Goal: Task Accomplishment & Management: Manage account settings

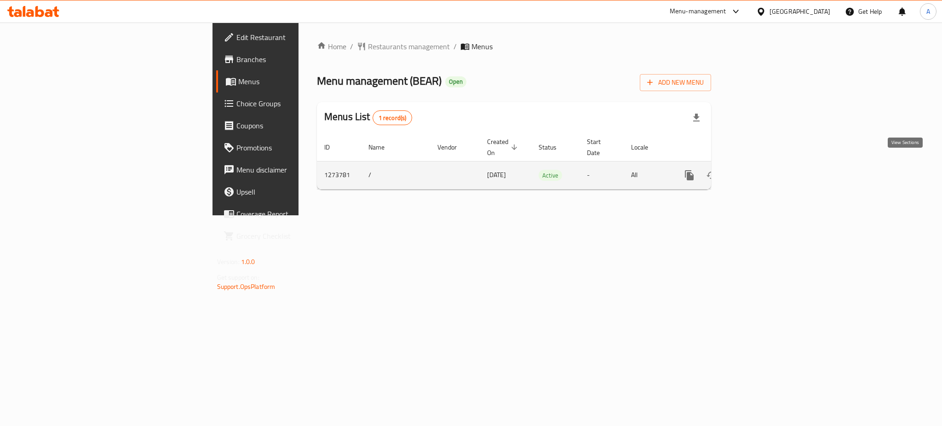
click at [761, 170] on icon "enhanced table" at bounding box center [755, 175] width 11 height 11
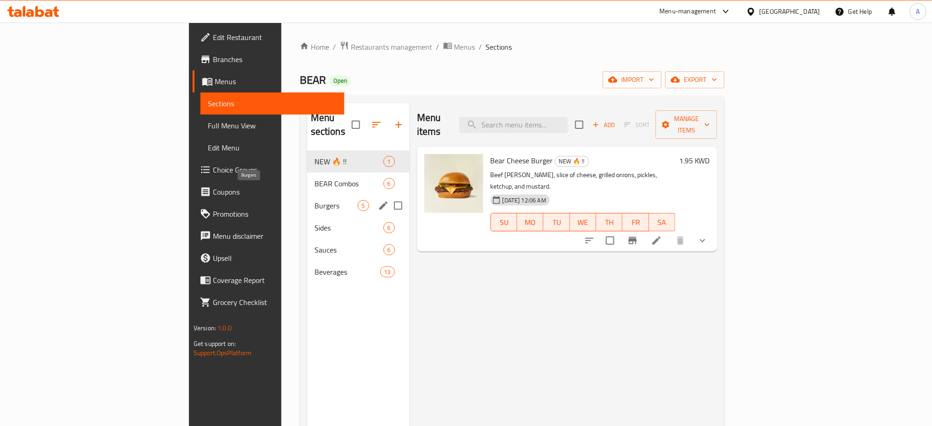
click at [315, 200] on span "Burgers" at bounding box center [336, 205] width 43 height 11
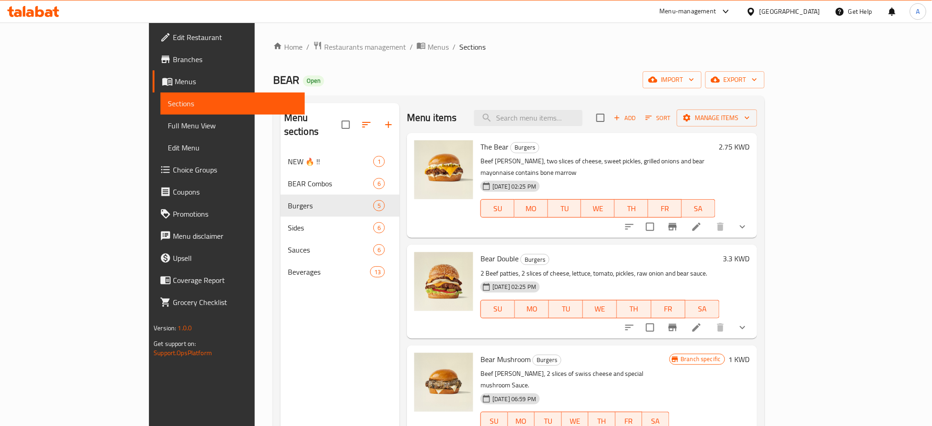
scroll to position [99, 0]
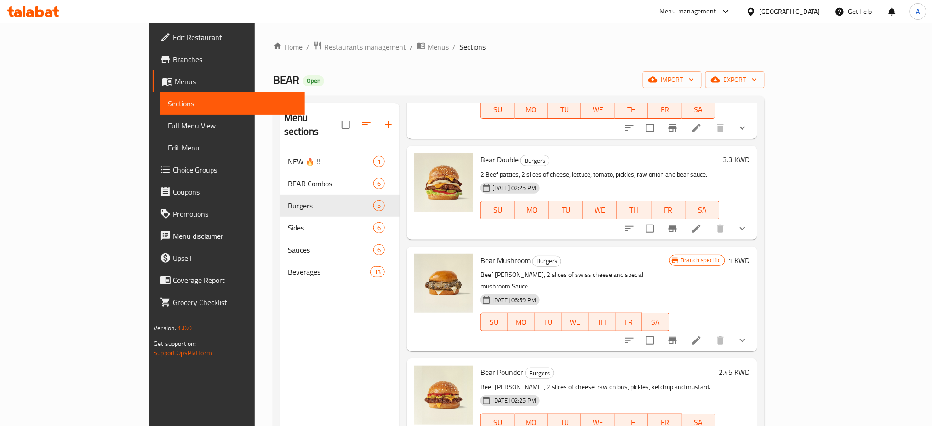
click at [719, 411] on div "SU MO TU WE TH FR SA" at bounding box center [598, 423] width 242 height 26
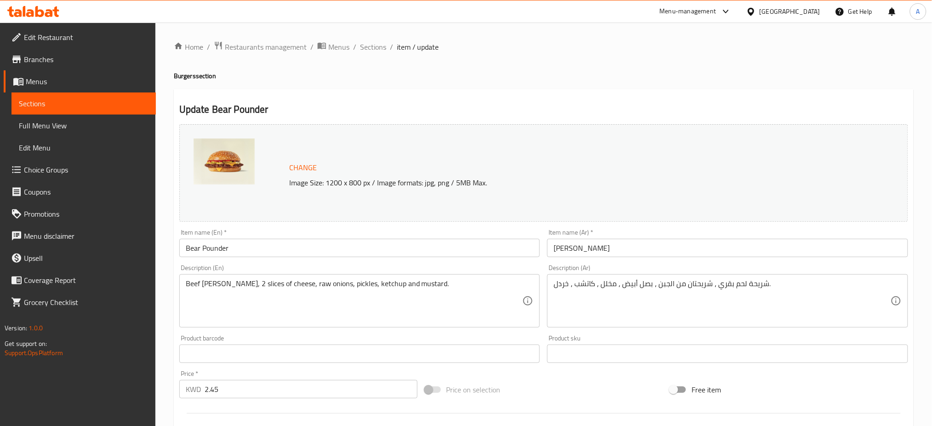
scroll to position [327, 0]
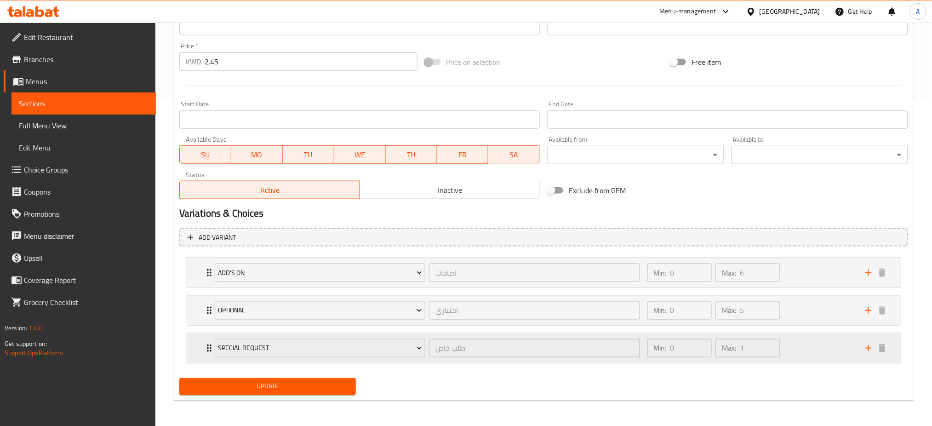
click at [207, 348] on icon "Expand" at bounding box center [209, 348] width 5 height 7
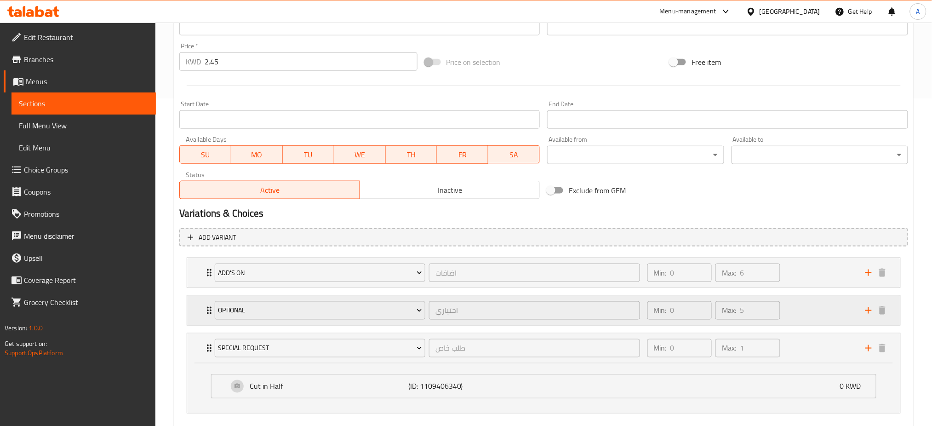
click at [208, 311] on icon "Expand" at bounding box center [209, 310] width 5 height 7
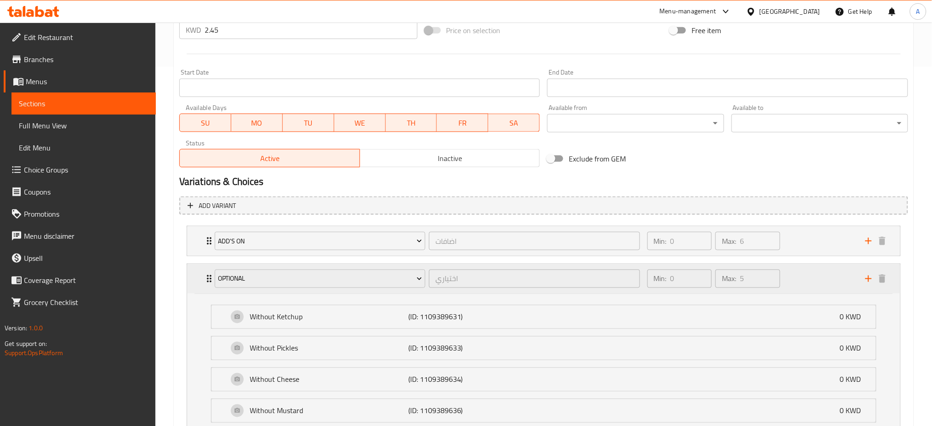
scroll to position [358, 0]
click at [209, 241] on div "Add's On اضافات ​" at bounding box center [427, 241] width 437 height 29
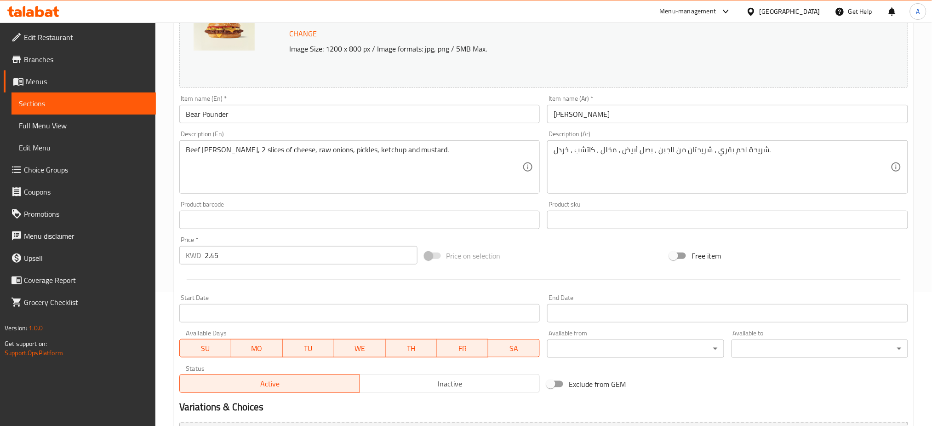
scroll to position [0, 0]
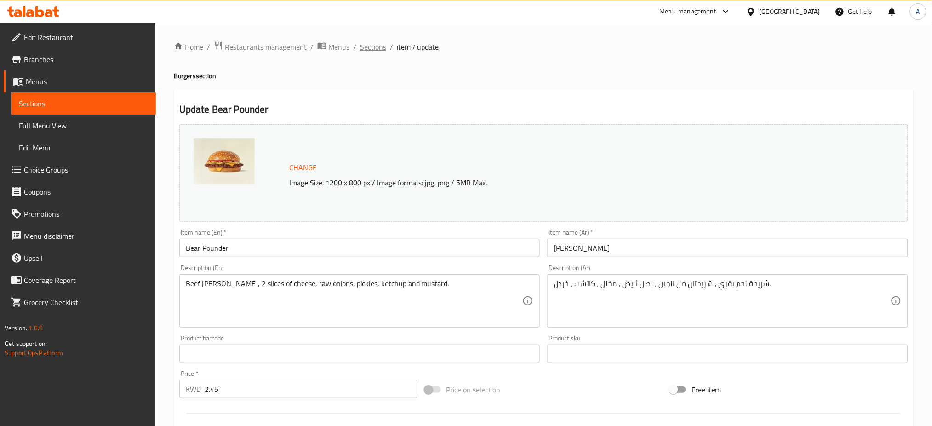
click at [381, 52] on span "Sections" at bounding box center [373, 46] width 26 height 11
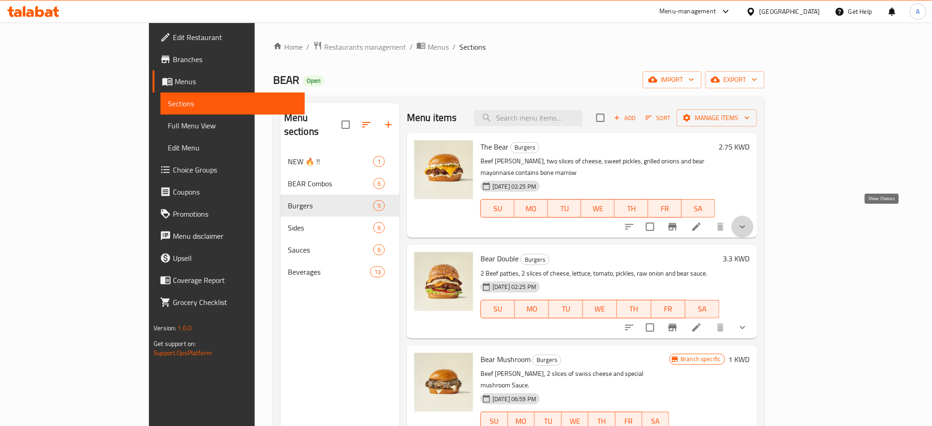
click at [748, 221] on icon "show more" at bounding box center [742, 226] width 11 height 11
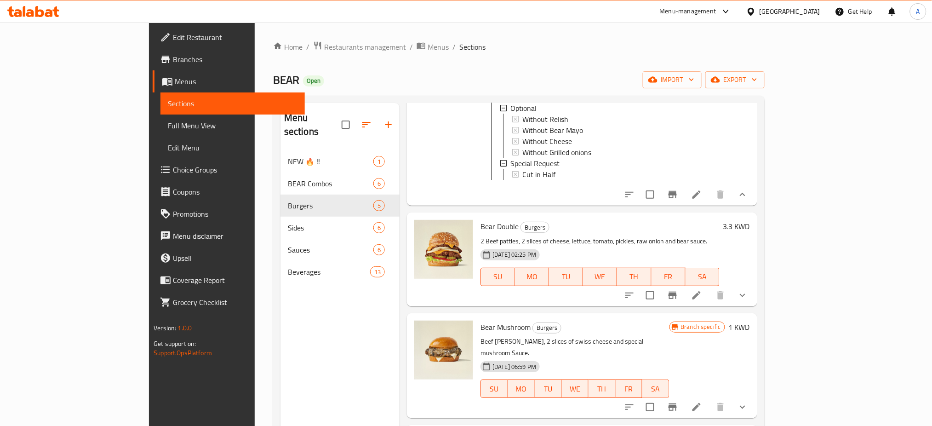
scroll to position [213, 0]
click at [748, 294] on icon "show more" at bounding box center [742, 294] width 11 height 11
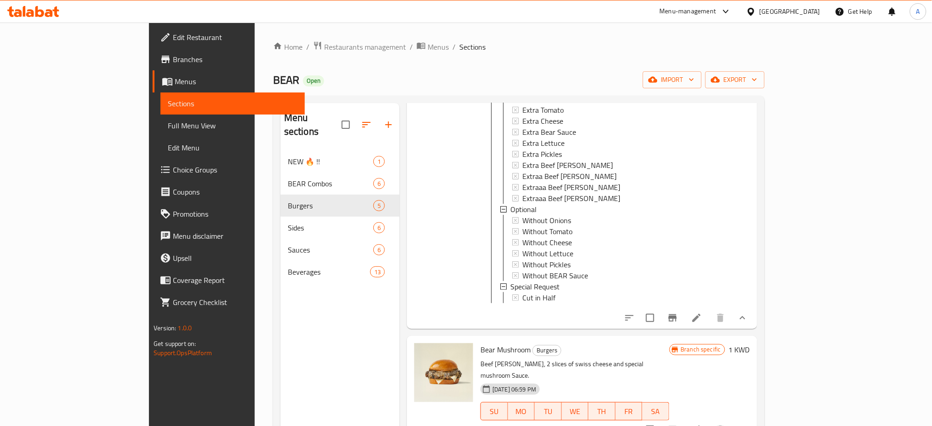
scroll to position [555, 0]
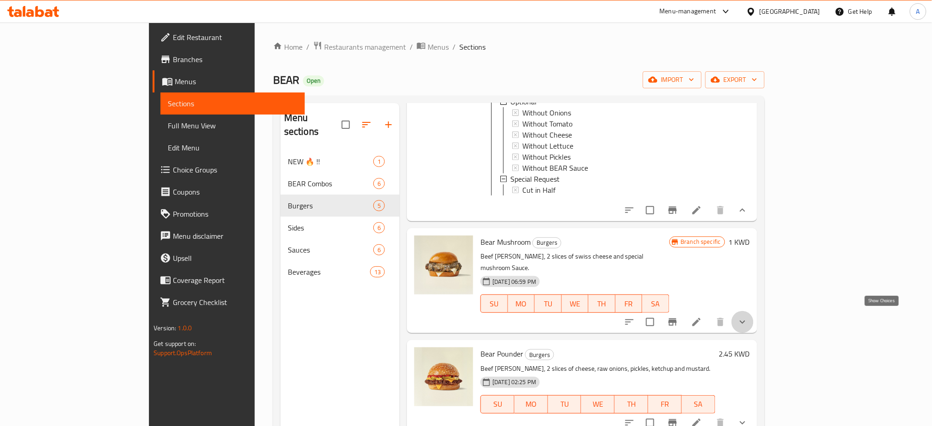
click at [748, 321] on icon "show more" at bounding box center [742, 321] width 11 height 11
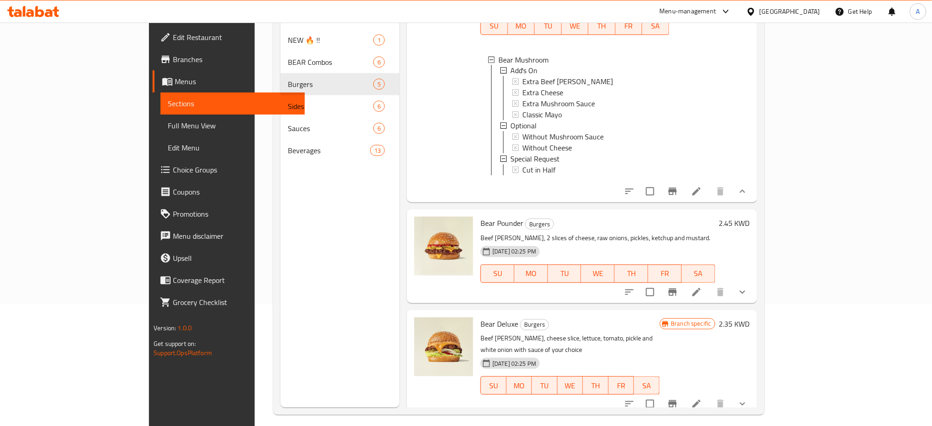
scroll to position [129, 0]
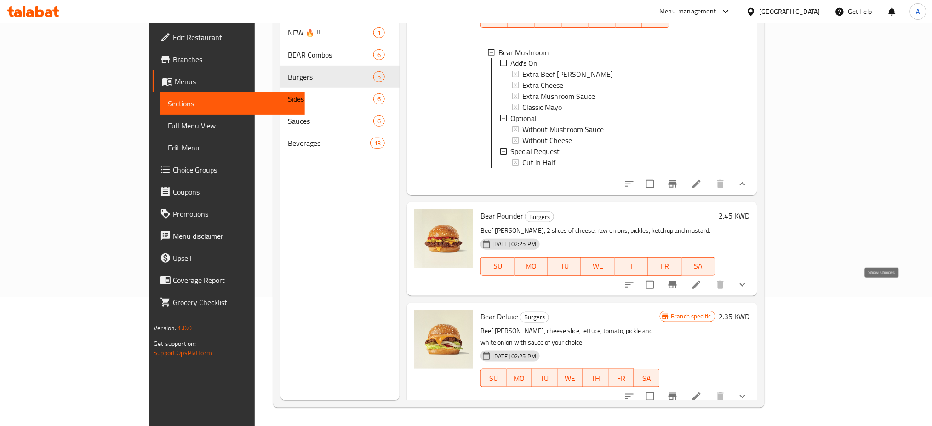
drag, startPoint x: 886, startPoint y: 293, endPoint x: 910, endPoint y: 266, distance: 36.8
click at [765, 266] on div "Menu sections NEW 🔥 !! 1 BEAR Combos 6 Burgers 5 Sides 6 Sauces 6 Beverages 13 …" at bounding box center [519, 187] width 492 height 441
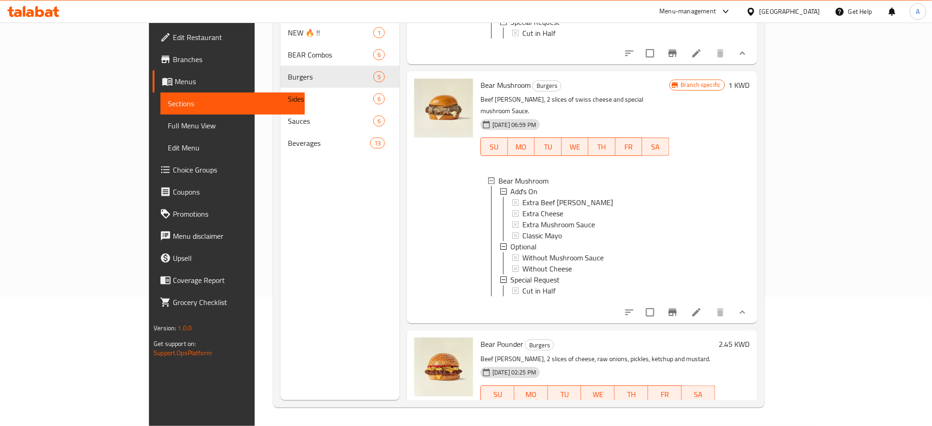
scroll to position [712, 0]
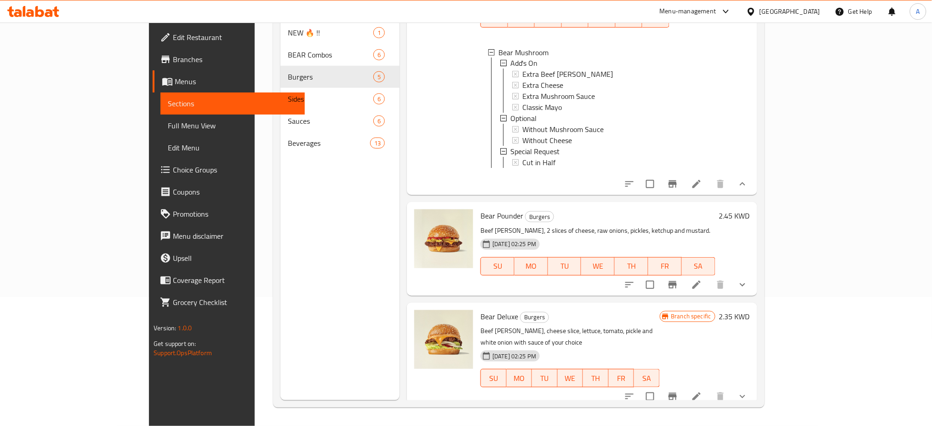
click at [746, 395] on icon "show more" at bounding box center [743, 396] width 6 height 3
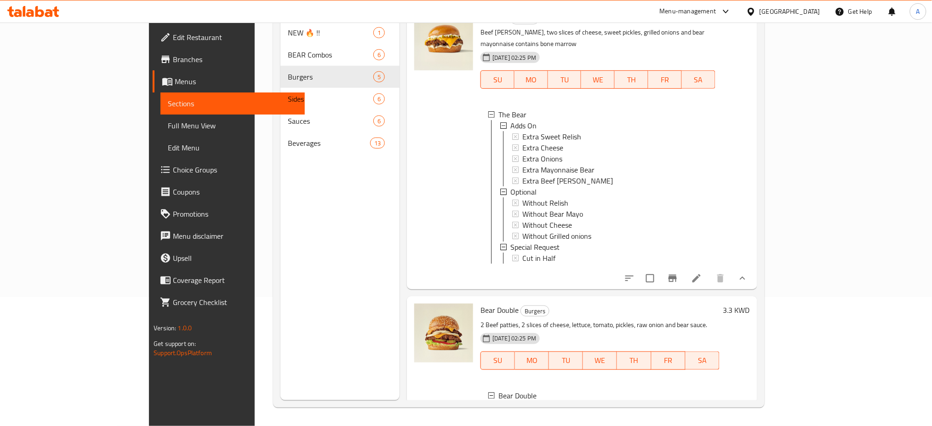
scroll to position [0, 0]
